Goal: Information Seeking & Learning: Learn about a topic

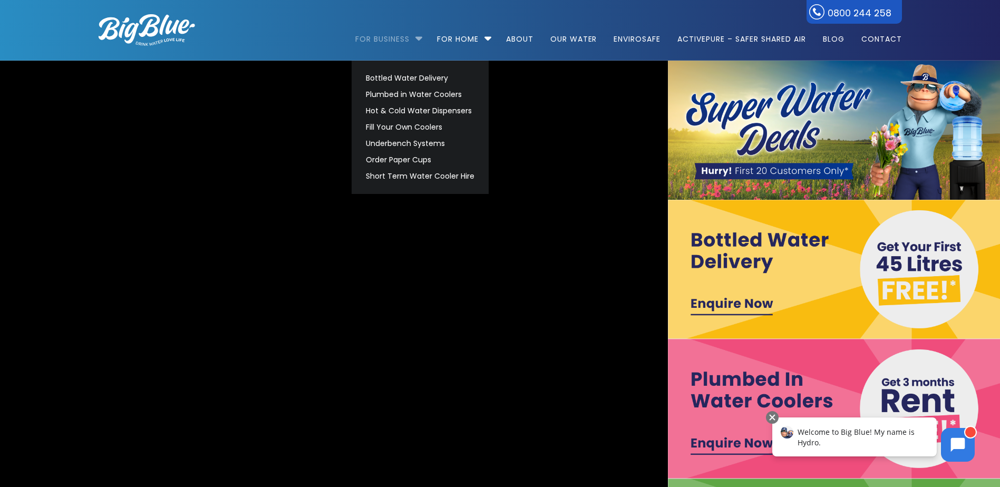
click at [384, 40] on link "For Business" at bounding box center [386, 34] width 62 height 68
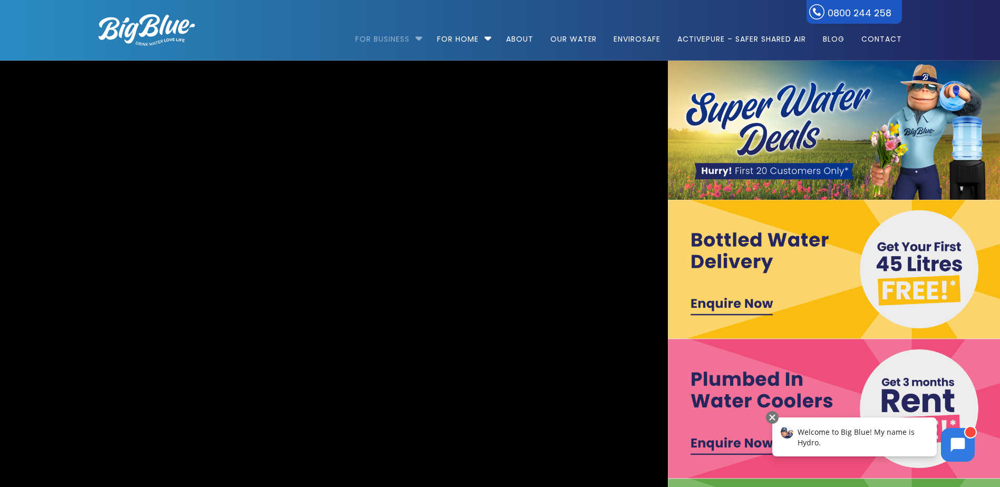
click at [403, 37] on link "For Business" at bounding box center [386, 34] width 62 height 68
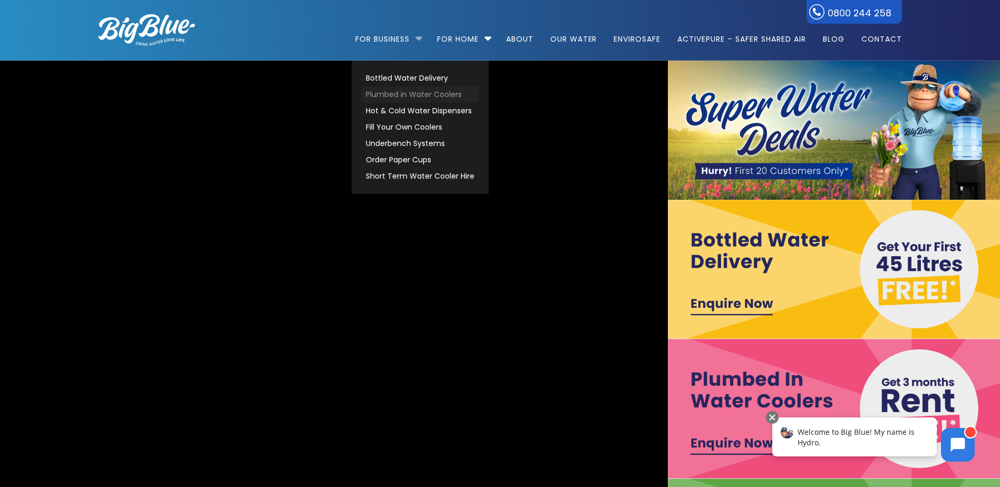
click at [433, 98] on link "Plumbed in Water Coolers" at bounding box center [420, 94] width 118 height 16
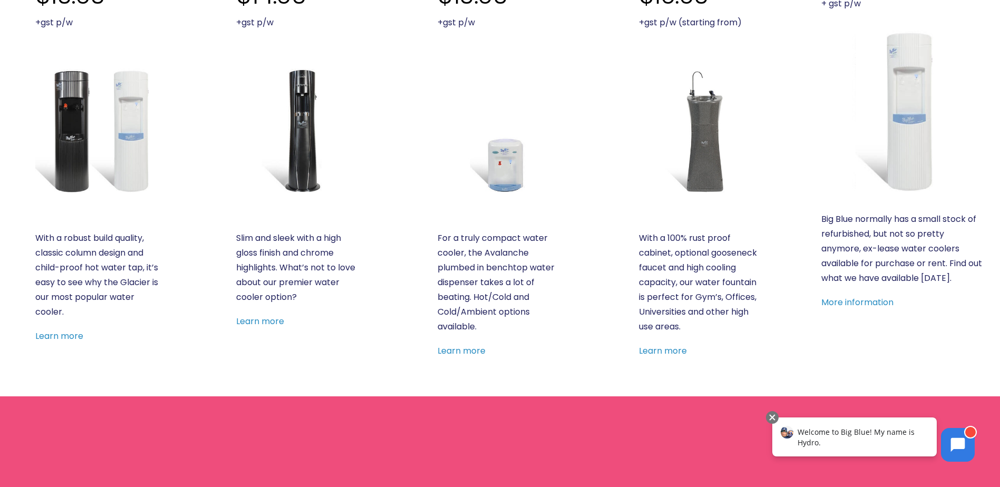
scroll to position [474, 0]
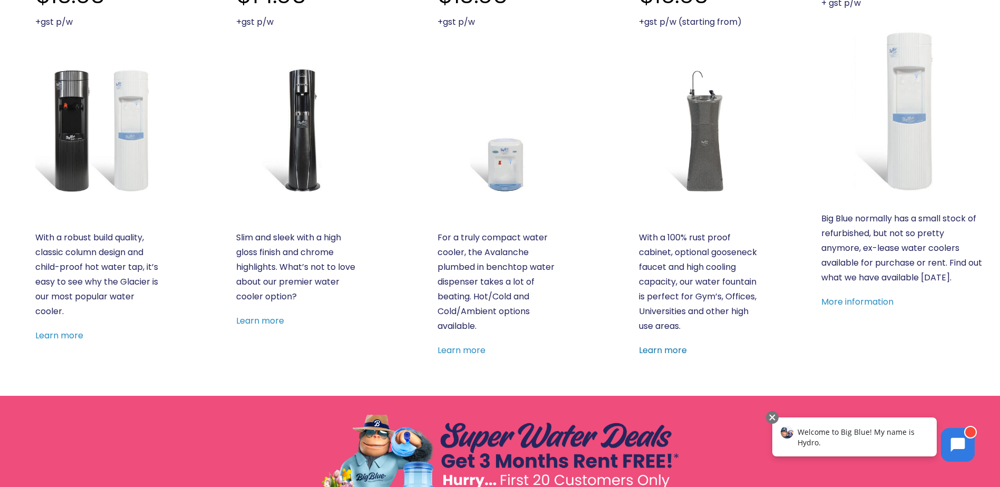
click at [672, 351] on link "Learn more" at bounding box center [663, 350] width 48 height 12
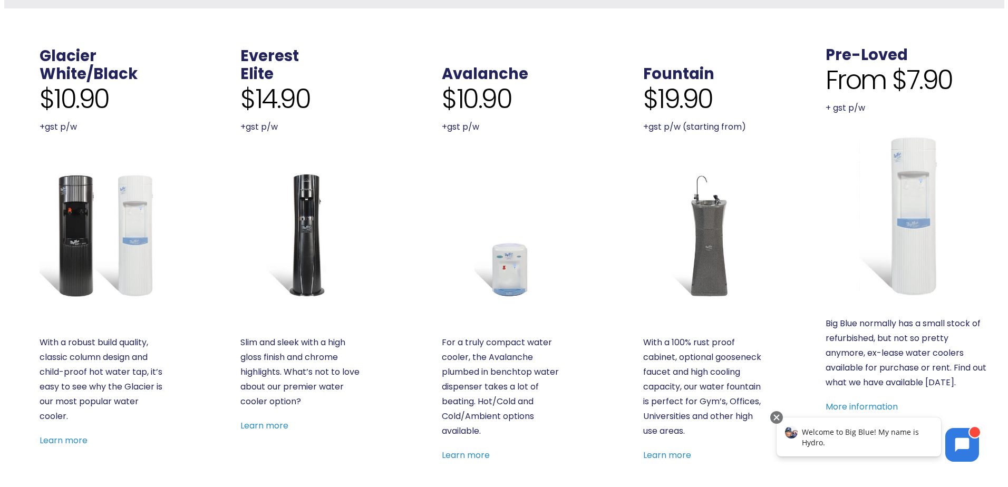
scroll to position [369, 0]
